Goal: Task Accomplishment & Management: Complete application form

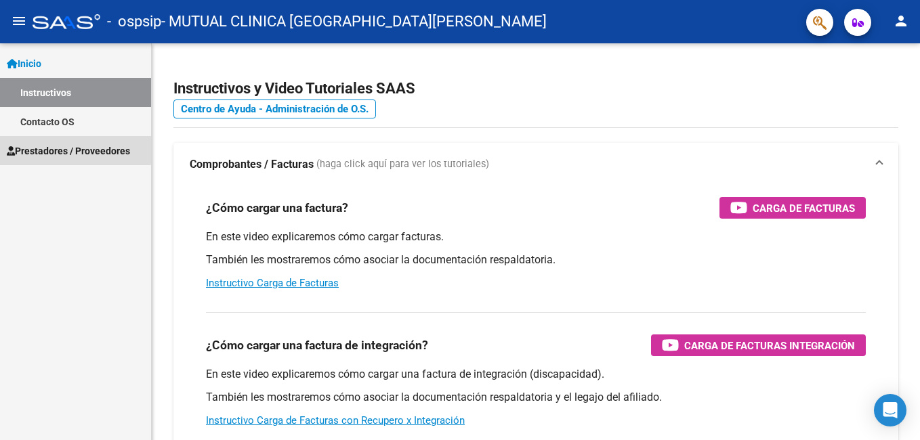
click at [73, 149] on span "Prestadores / Proveedores" at bounding box center [68, 151] width 123 height 15
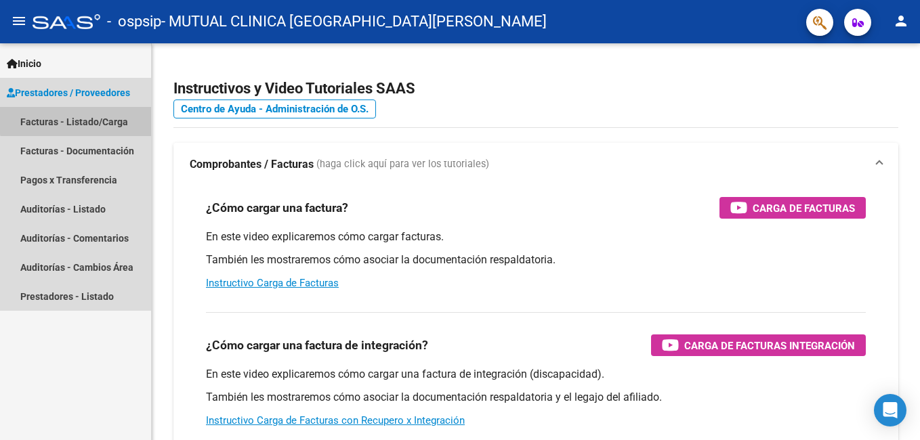
click at [96, 115] on link "Facturas - Listado/Carga" at bounding box center [75, 121] width 151 height 29
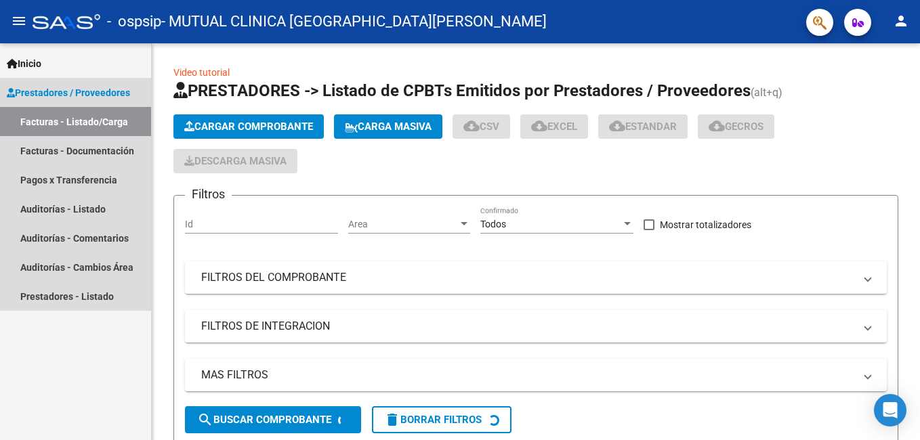
click at [87, 92] on span "Prestadores / Proveedores" at bounding box center [68, 92] width 123 height 15
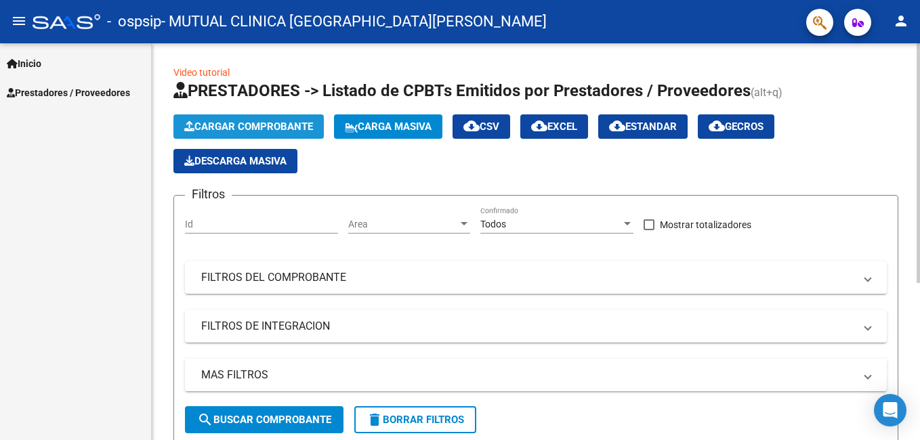
click at [251, 125] on span "Cargar Comprobante" at bounding box center [248, 127] width 129 height 12
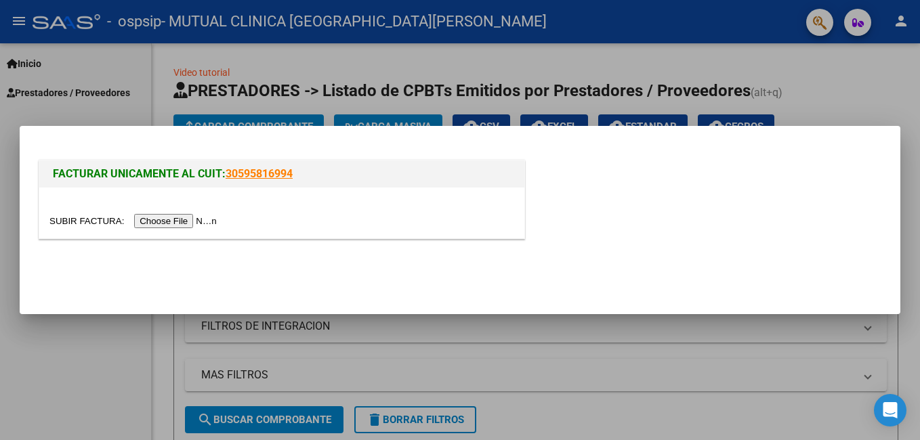
click at [179, 226] on input "file" at bounding box center [134, 221] width 171 height 14
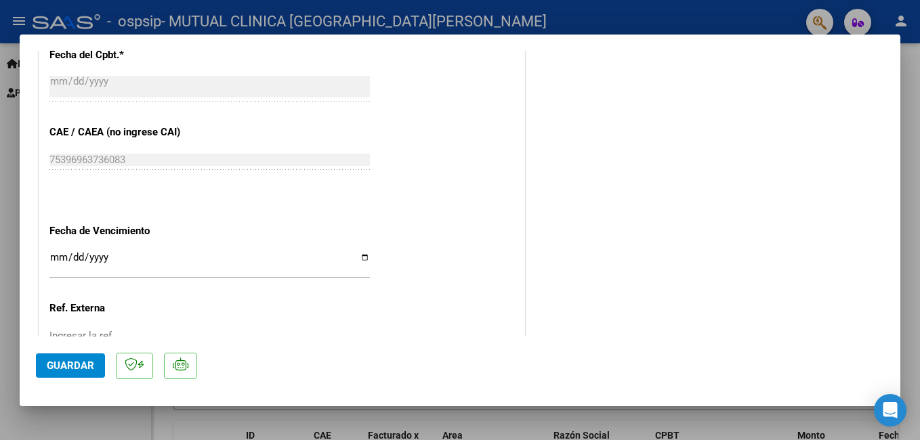
scroll to position [689, 0]
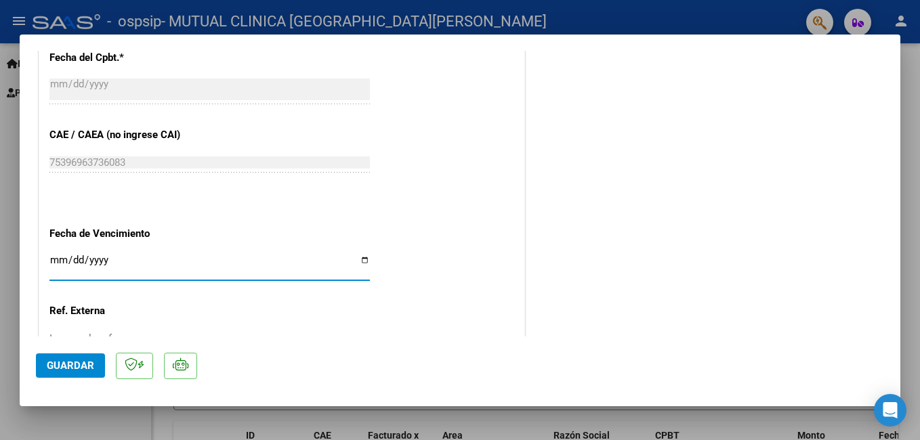
click at [359, 268] on input "Ingresar la fecha" at bounding box center [209, 266] width 320 height 22
type input "[DATE]"
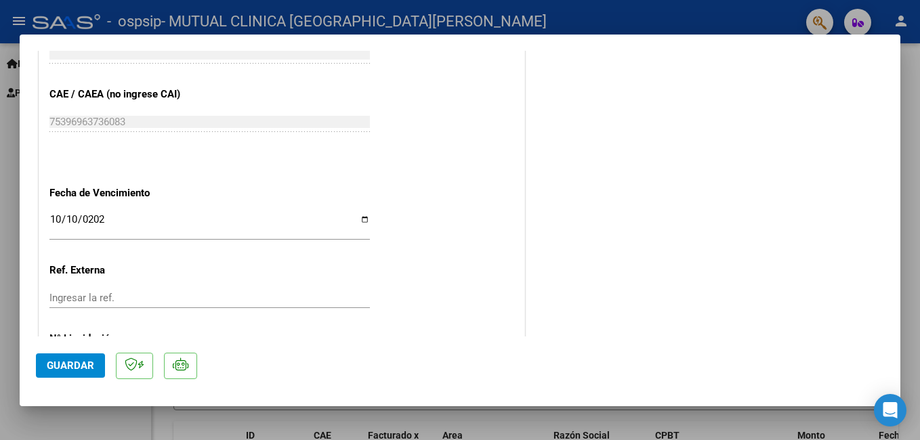
scroll to position [796, 0]
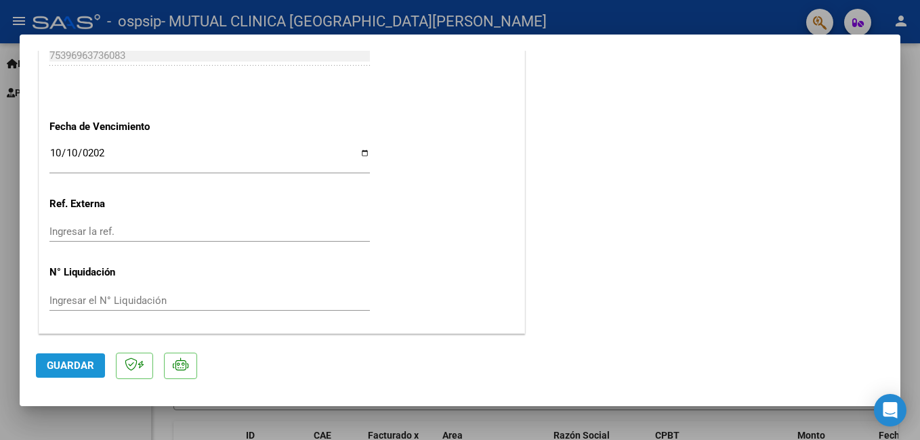
click at [66, 373] on button "Guardar" at bounding box center [70, 366] width 69 height 24
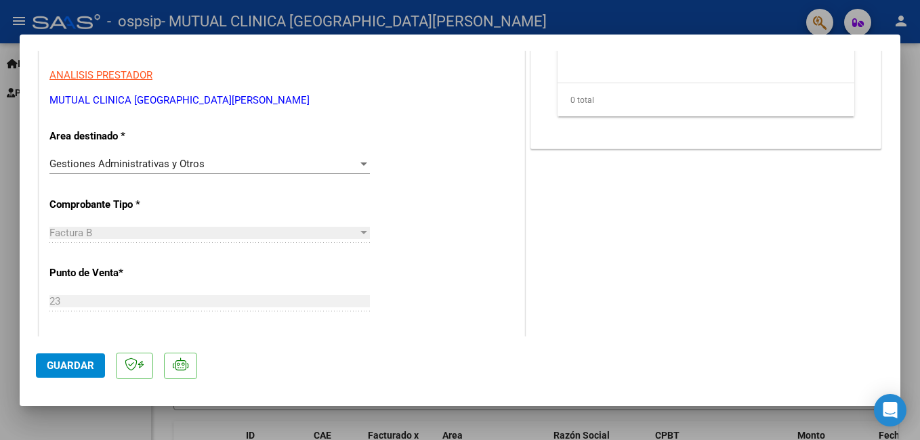
scroll to position [0, 0]
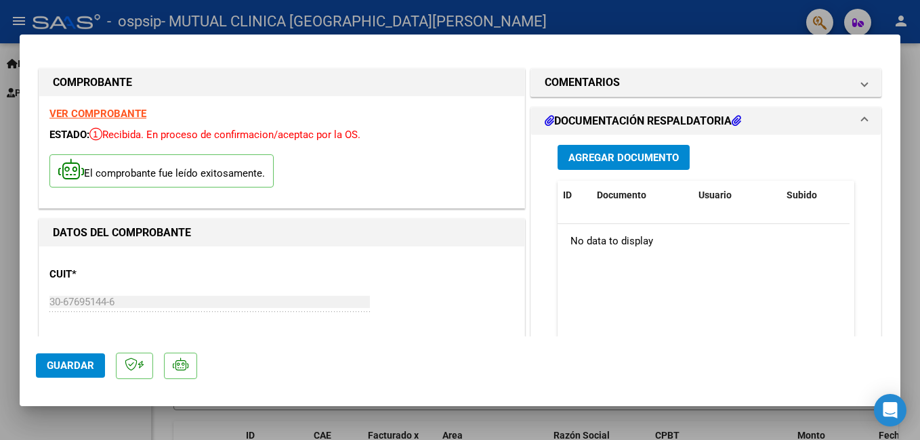
click at [639, 154] on span "Agregar Documento" at bounding box center [623, 158] width 110 height 12
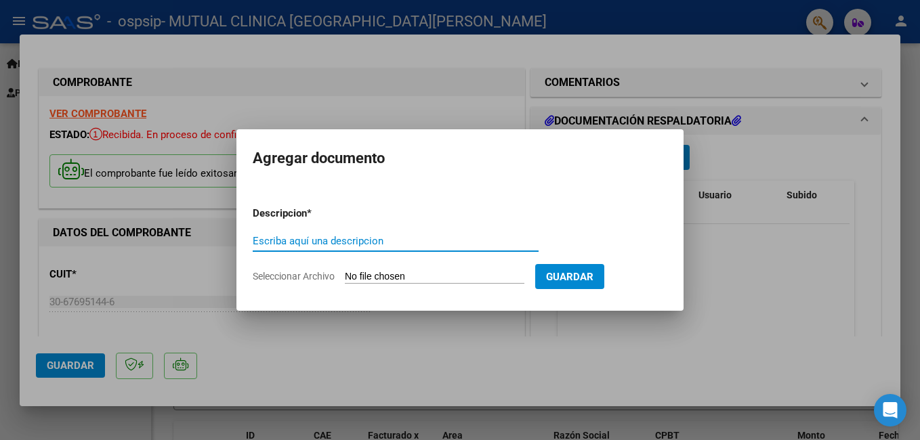
click at [333, 242] on input "Escriba aquí una descripcion" at bounding box center [396, 241] width 286 height 12
type input "RENDIC IND"
click at [478, 278] on input "Seleccionar Archivo" at bounding box center [434, 277] width 179 height 13
type input "C:\fakepath\RENDICIONES INDIV.pdf"
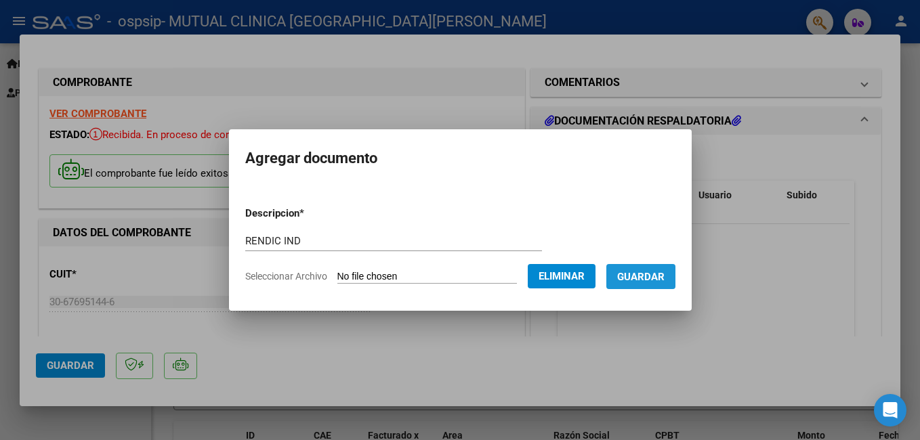
click at [664, 273] on span "Guardar" at bounding box center [640, 277] width 47 height 12
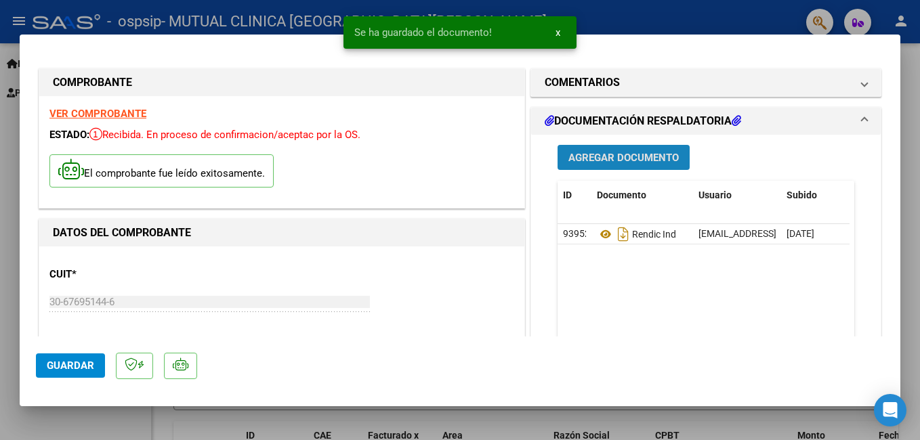
click at [619, 157] on span "Agregar Documento" at bounding box center [623, 158] width 110 height 12
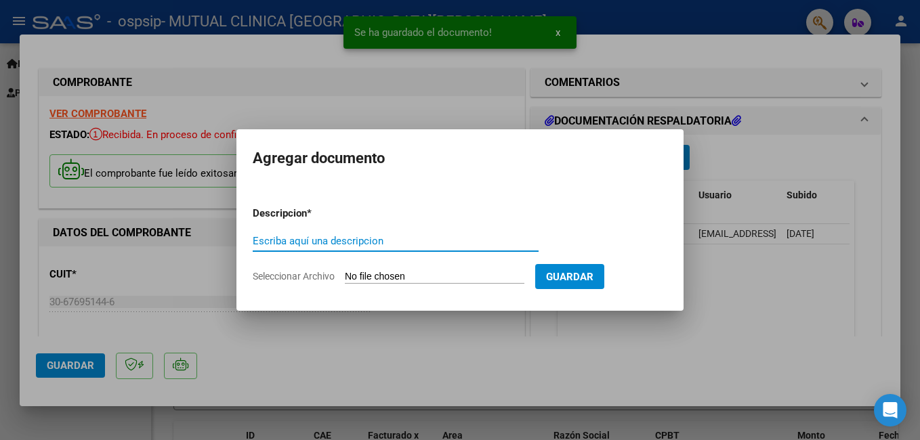
click at [404, 236] on input "Escriba aquí una descripcion" at bounding box center [396, 241] width 286 height 12
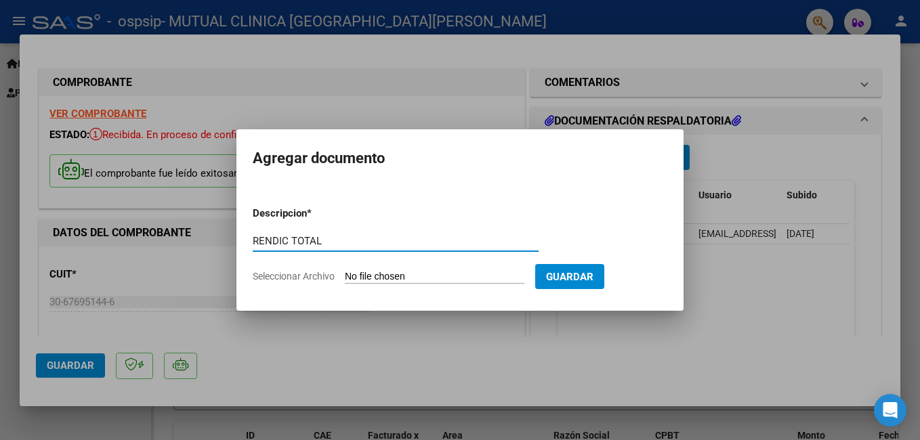
type input "RENDIC TOTAL"
click at [496, 271] on input "Seleccionar Archivo" at bounding box center [434, 277] width 179 height 13
type input "C:\fakepath\RENDICION TOTAL.pdf"
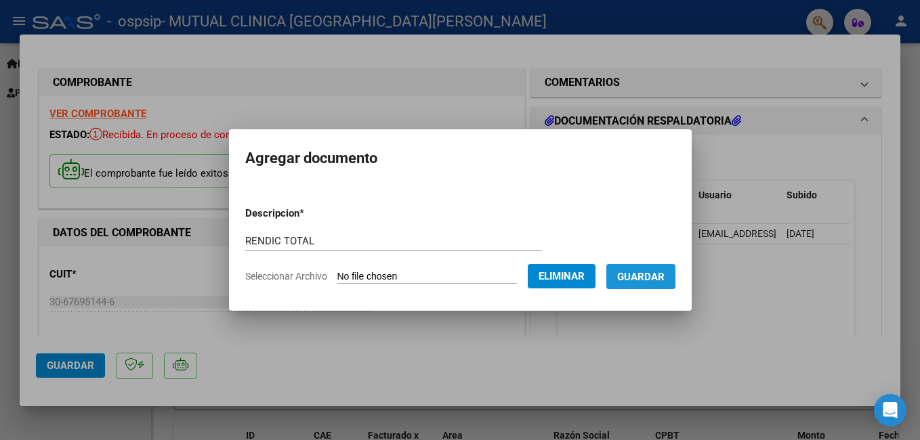
click at [664, 273] on span "Guardar" at bounding box center [640, 277] width 47 height 12
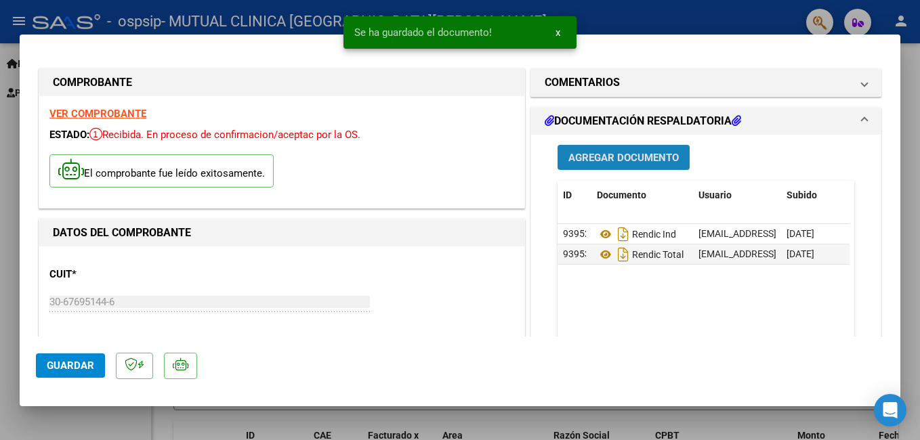
click at [620, 151] on span "Agregar Documento" at bounding box center [623, 157] width 110 height 12
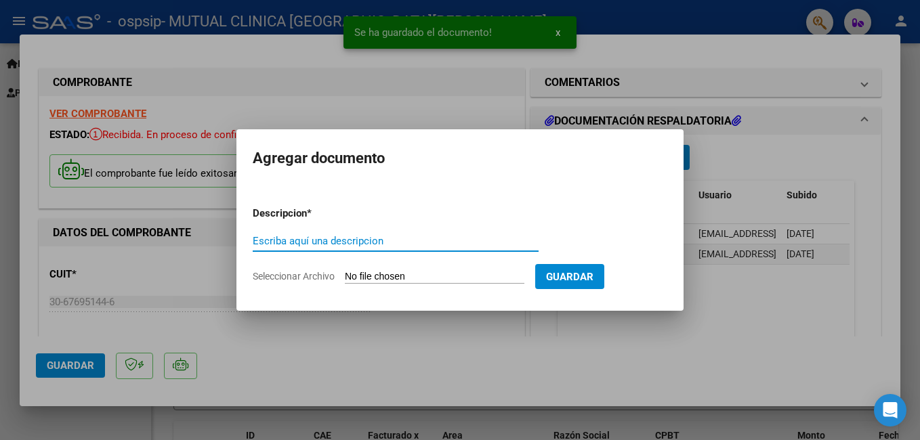
click at [456, 242] on input "Escriba aquí una descripcion" at bounding box center [396, 241] width 286 height 12
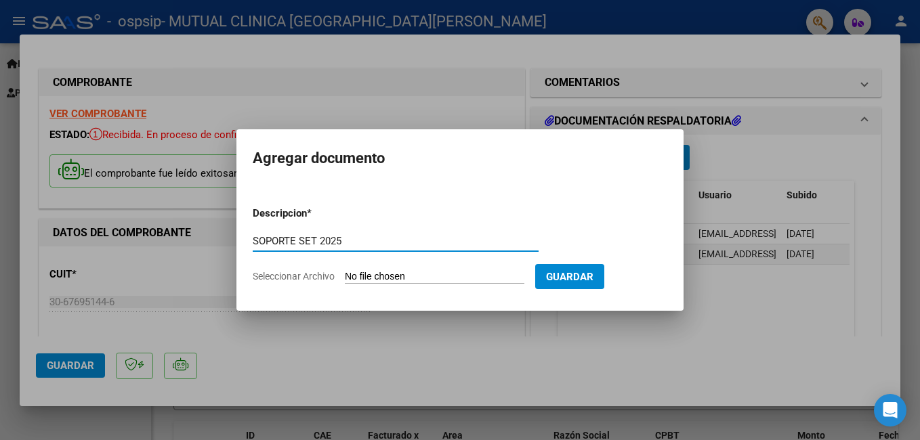
type input "SOPORTE SET 2025"
click at [488, 274] on input "Seleccionar Archivo" at bounding box center [434, 277] width 179 height 13
type input "C:\fakepath\SOPORTE.xlsx"
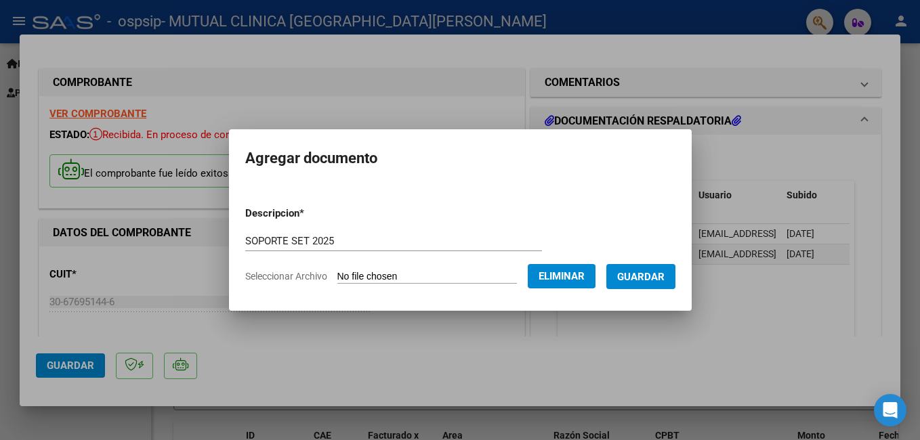
click at [660, 273] on span "Guardar" at bounding box center [640, 277] width 47 height 12
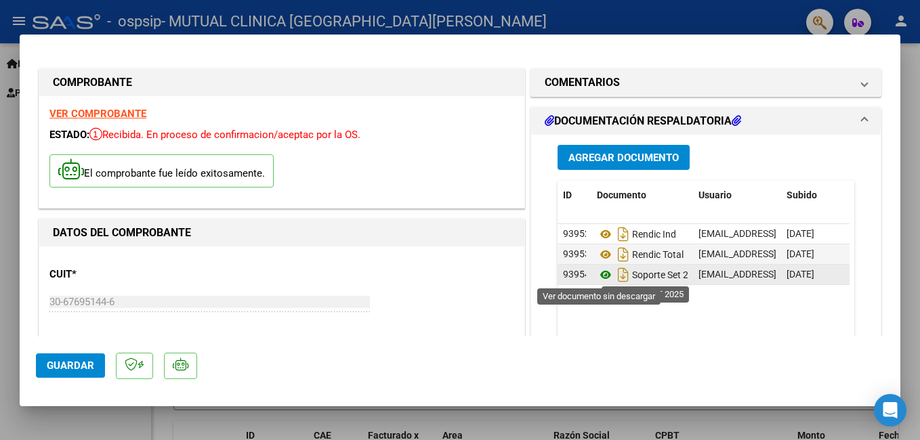
click at [600, 273] on icon at bounding box center [606, 275] width 18 height 16
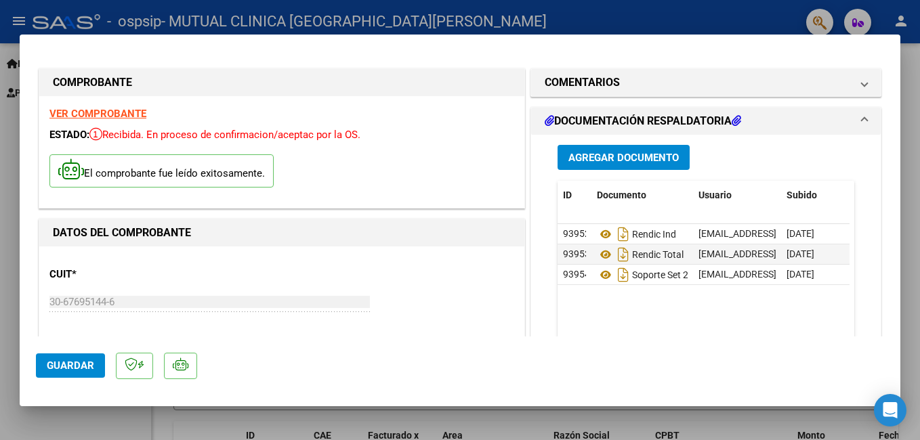
click at [618, 155] on span "Agregar Documento" at bounding box center [623, 158] width 110 height 12
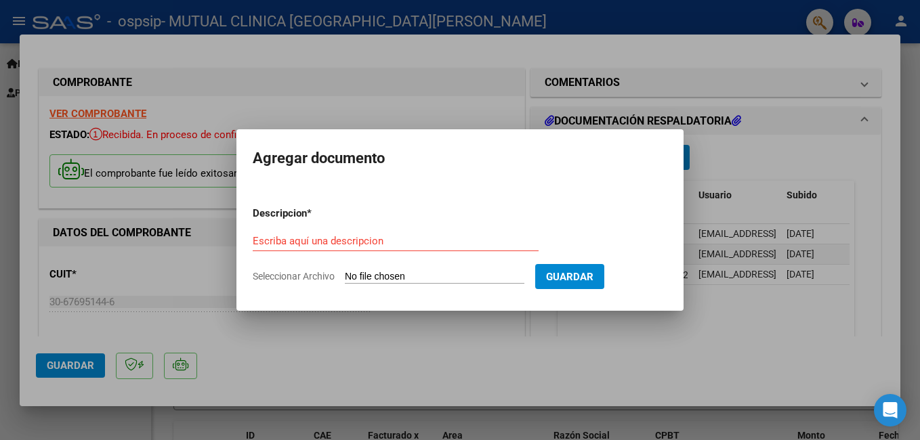
click at [694, 314] on div at bounding box center [460, 220] width 920 height 440
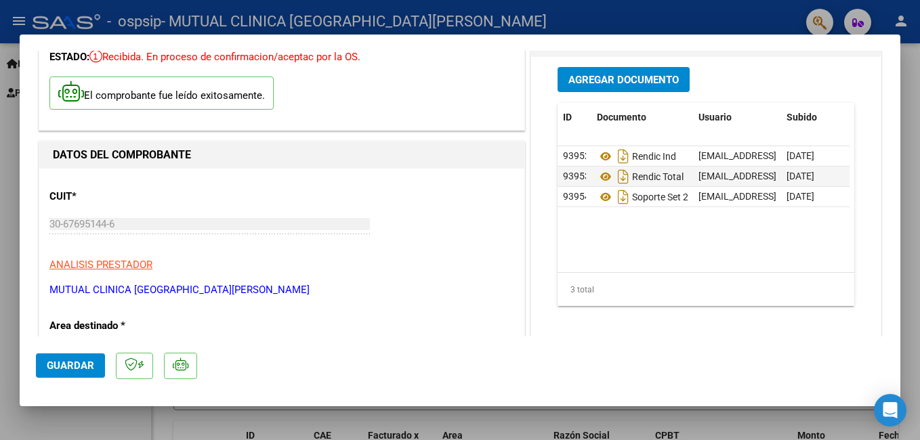
scroll to position [72, 0]
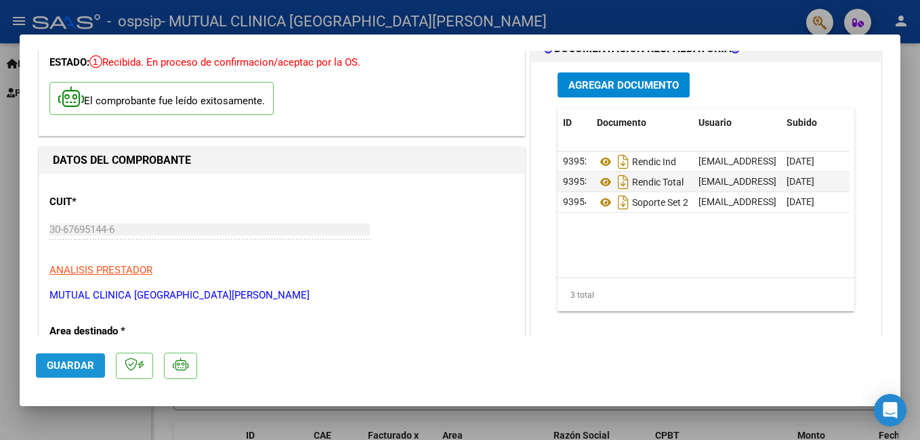
click at [79, 371] on span "Guardar" at bounding box center [70, 366] width 47 height 12
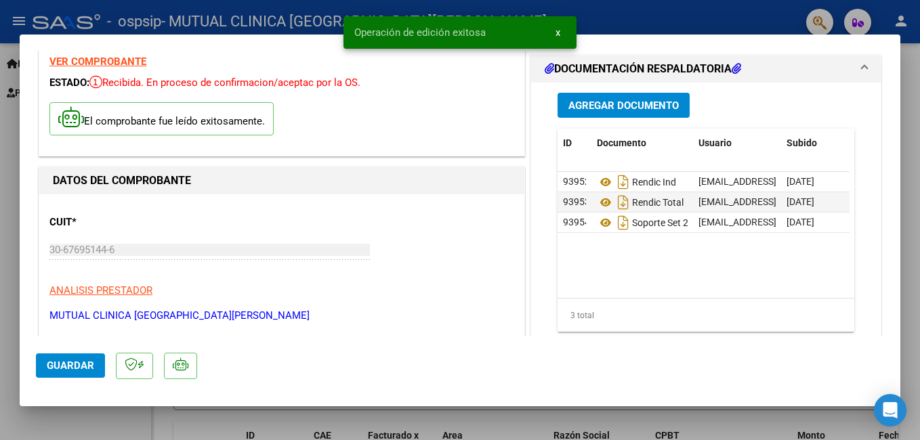
scroll to position [0, 0]
